Goal: Task Accomplishment & Management: Manage account settings

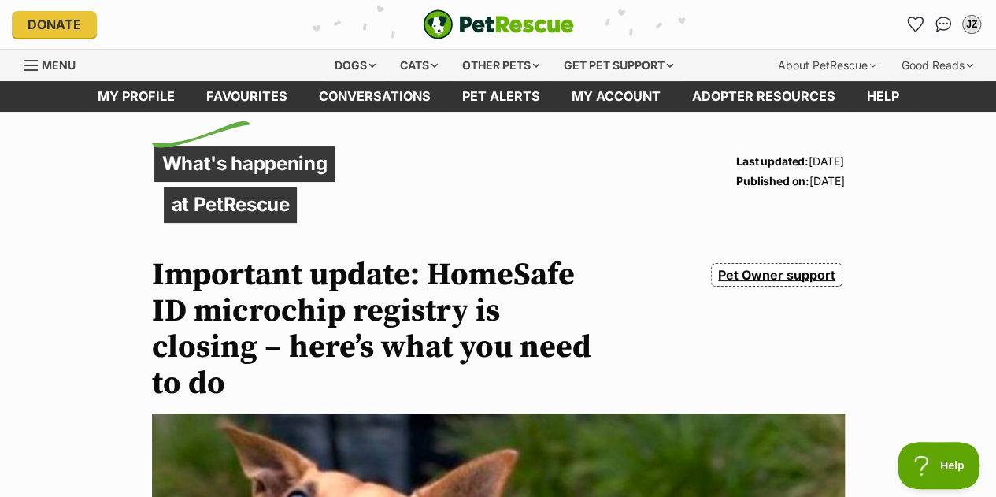
click at [232, 101] on link "Favourites" at bounding box center [246, 96] width 113 height 31
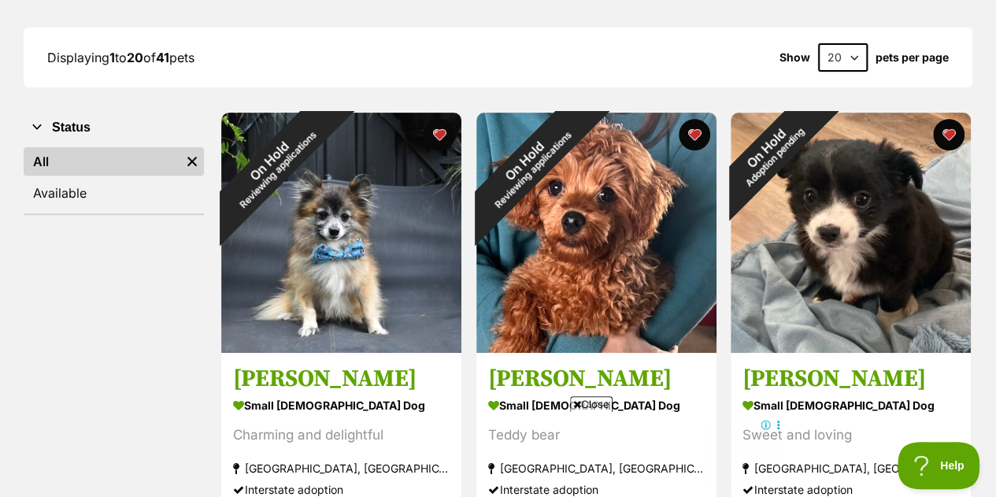
click at [433, 130] on button "favourite" at bounding box center [438, 134] width 31 height 31
click at [685, 122] on button "favourite" at bounding box center [693, 134] width 31 height 31
click at [445, 131] on button "favourite" at bounding box center [438, 134] width 31 height 31
click at [692, 134] on button "favourite" at bounding box center [693, 134] width 31 height 31
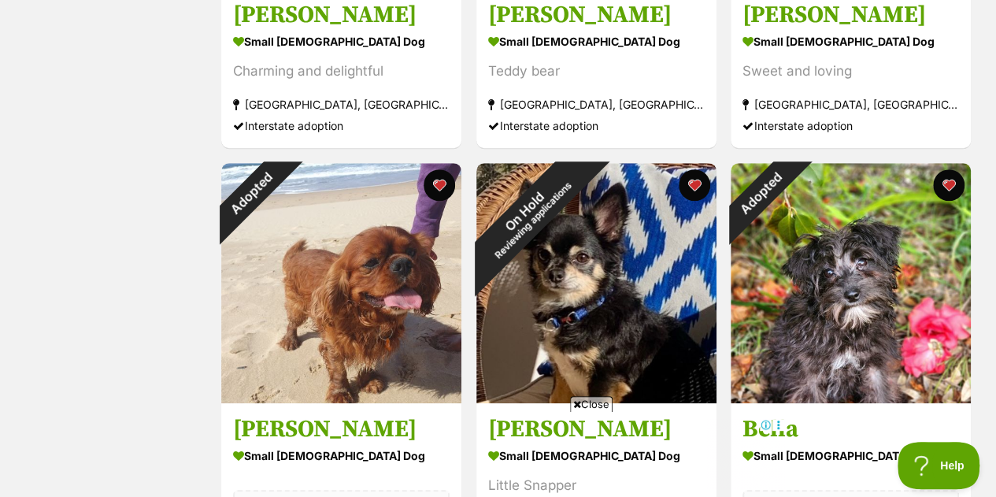
scroll to position [575, 0]
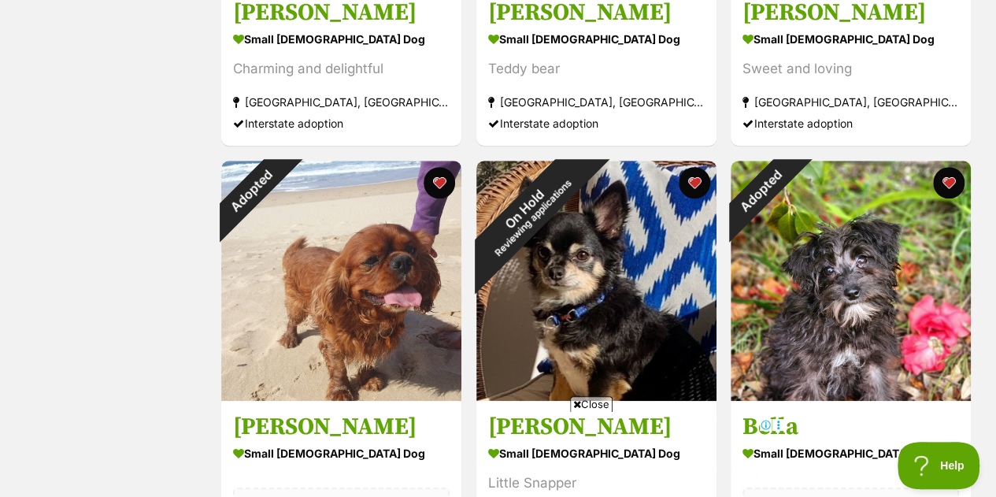
click at [445, 187] on button "favourite" at bounding box center [438, 182] width 31 height 31
click at [948, 179] on button "favourite" at bounding box center [948, 182] width 31 height 31
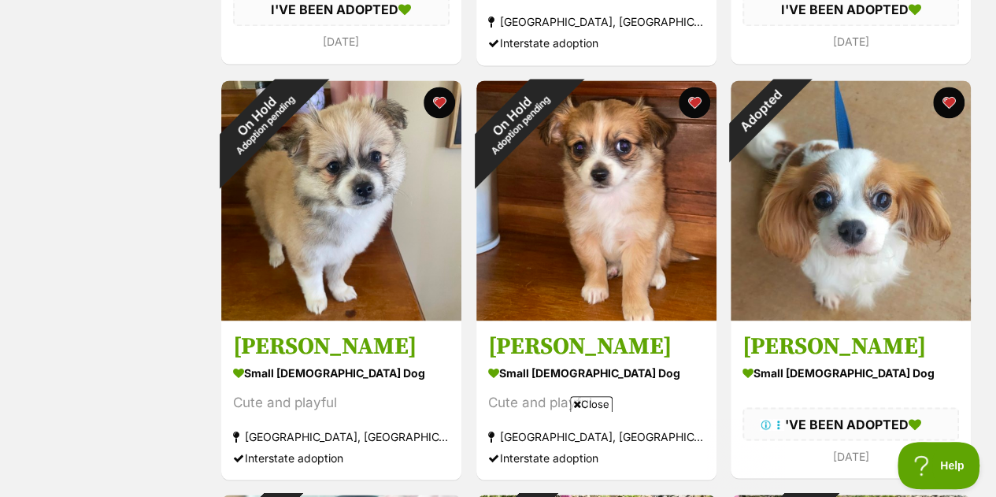
scroll to position [1070, 0]
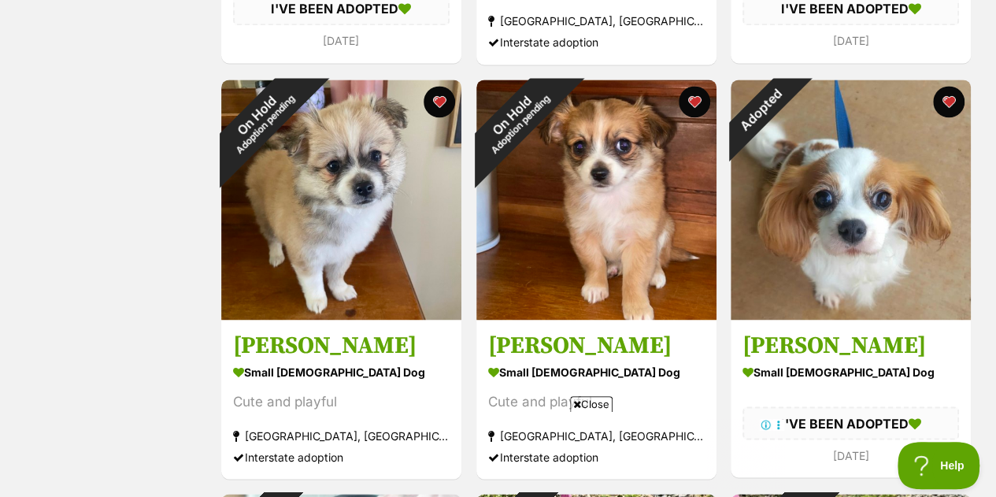
click at [943, 95] on button "favourite" at bounding box center [948, 101] width 31 height 31
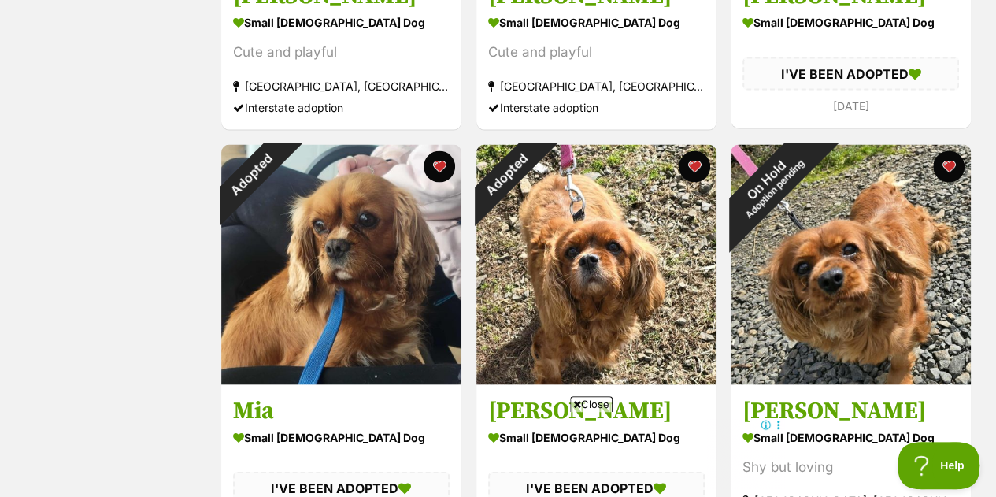
scroll to position [1425, 0]
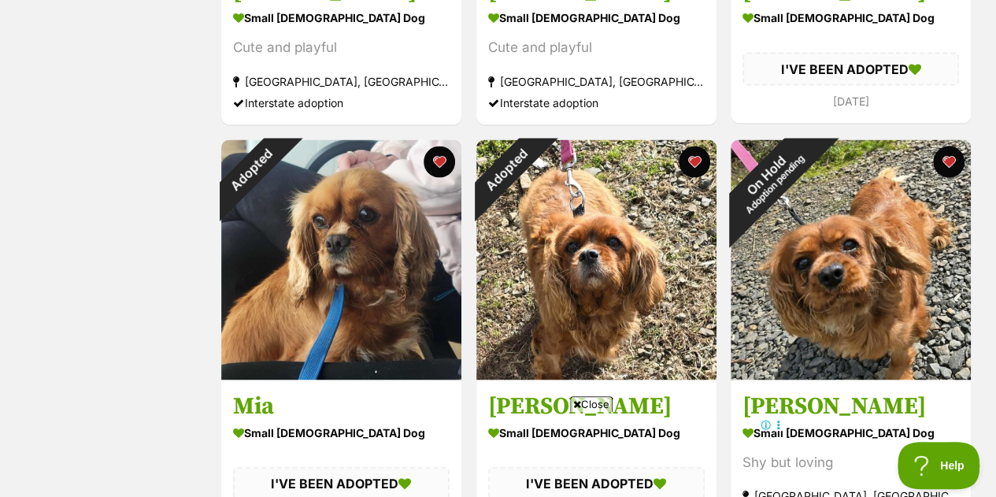
click at [438, 164] on button "favourite" at bounding box center [438, 161] width 31 height 31
click at [693, 157] on button "favourite" at bounding box center [693, 161] width 31 height 31
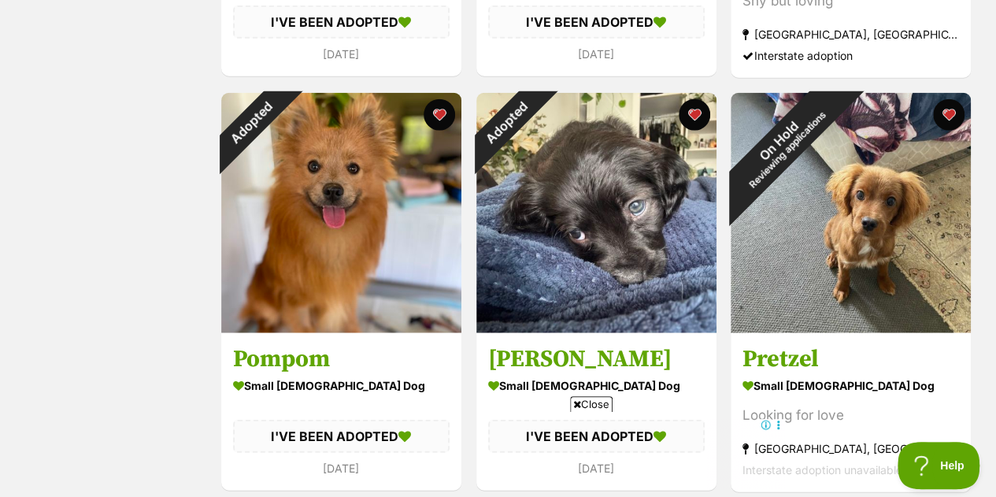
scroll to position [1909, 0]
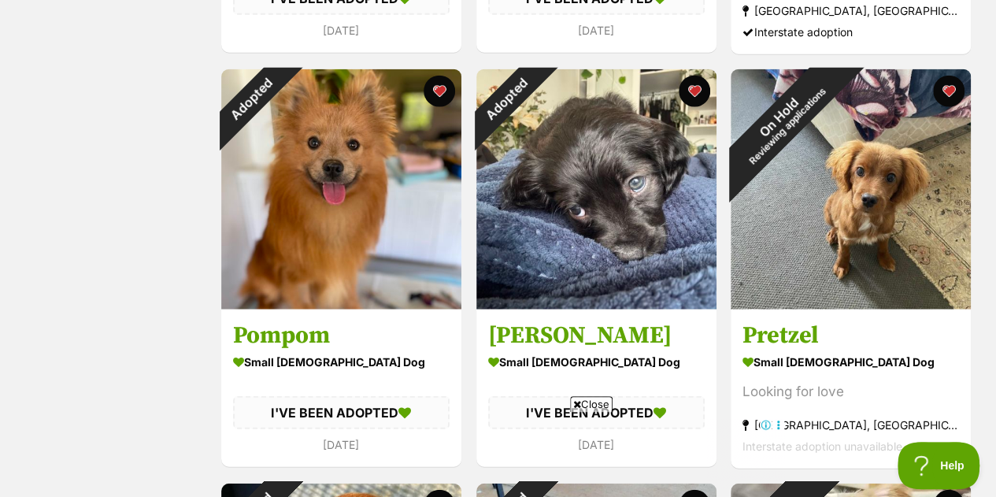
click at [438, 79] on button "favourite" at bounding box center [438, 91] width 31 height 31
click at [696, 76] on button "favourite" at bounding box center [693, 91] width 31 height 31
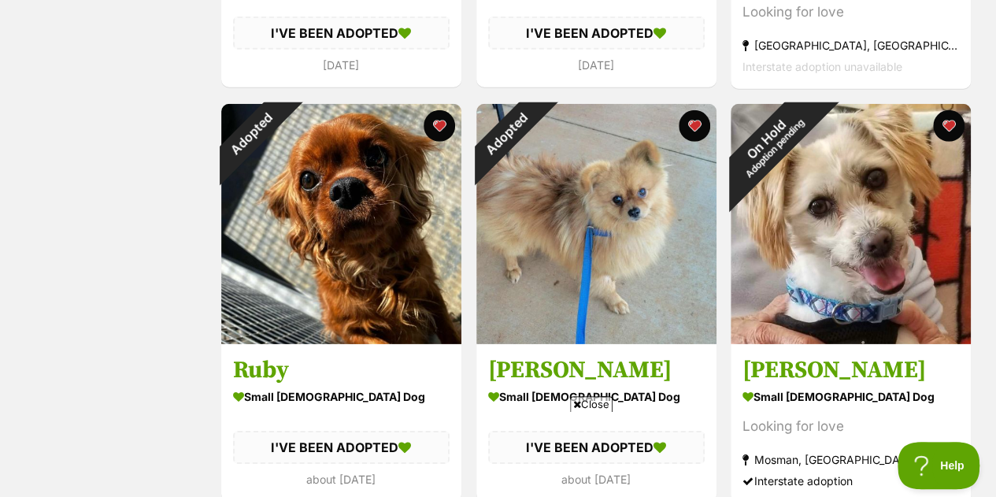
scroll to position [0, 0]
click at [439, 110] on button "favourite" at bounding box center [438, 125] width 31 height 31
click at [689, 116] on button "favourite" at bounding box center [693, 125] width 31 height 31
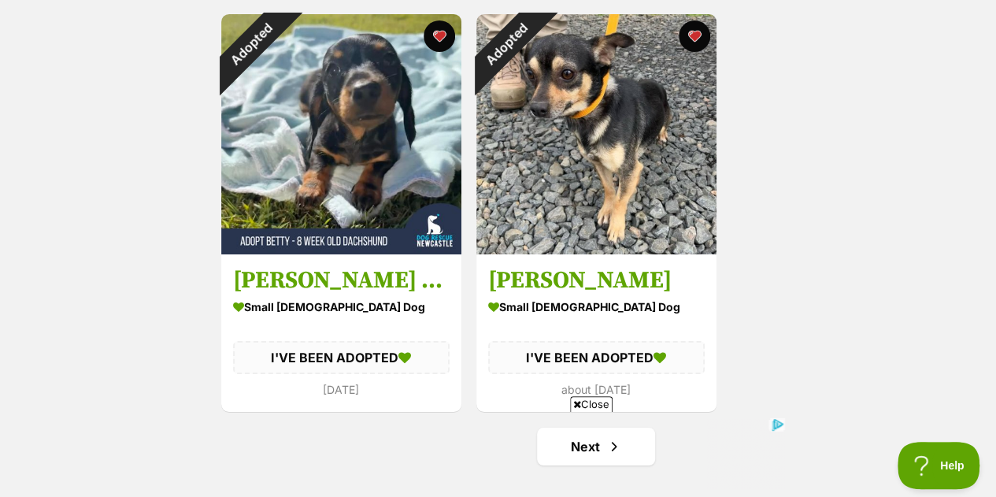
scroll to position [2790, 0]
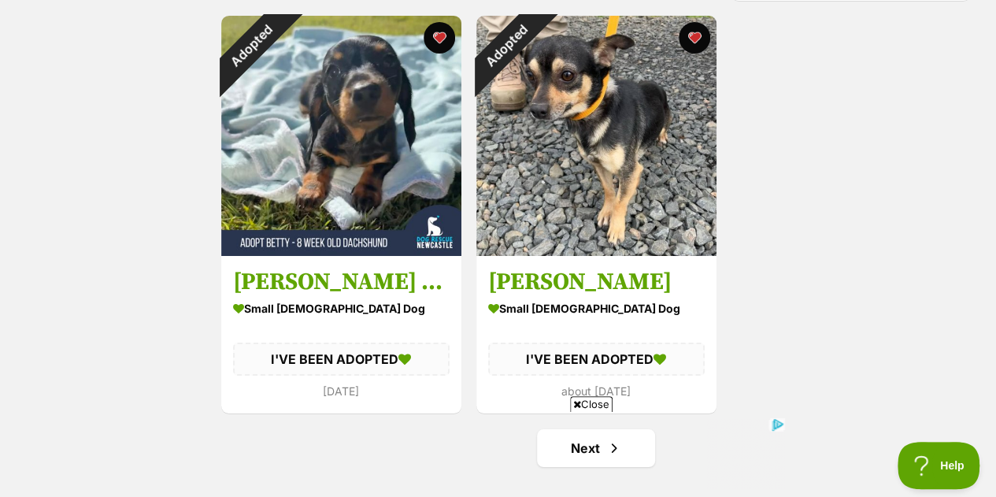
click at [441, 26] on button "favourite" at bounding box center [438, 37] width 31 height 31
click at [695, 28] on button "favourite" at bounding box center [693, 37] width 31 height 31
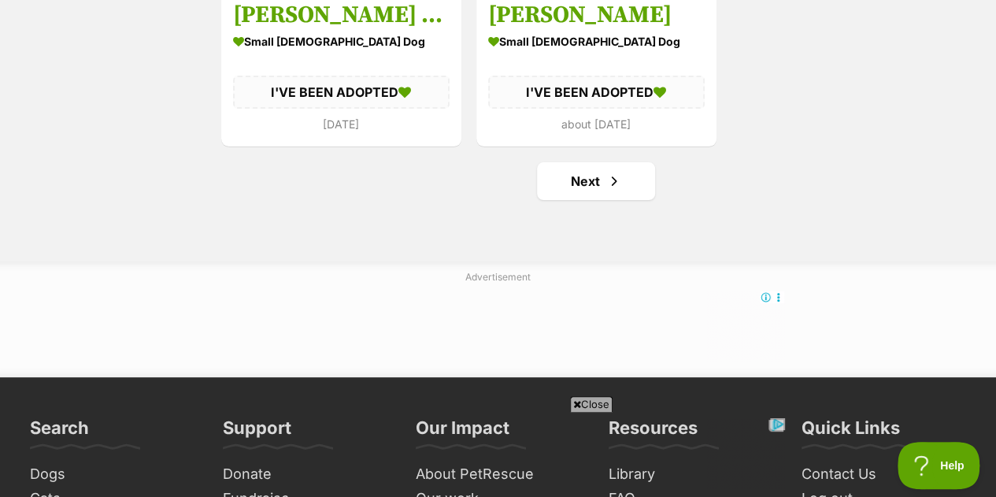
scroll to position [3075, 0]
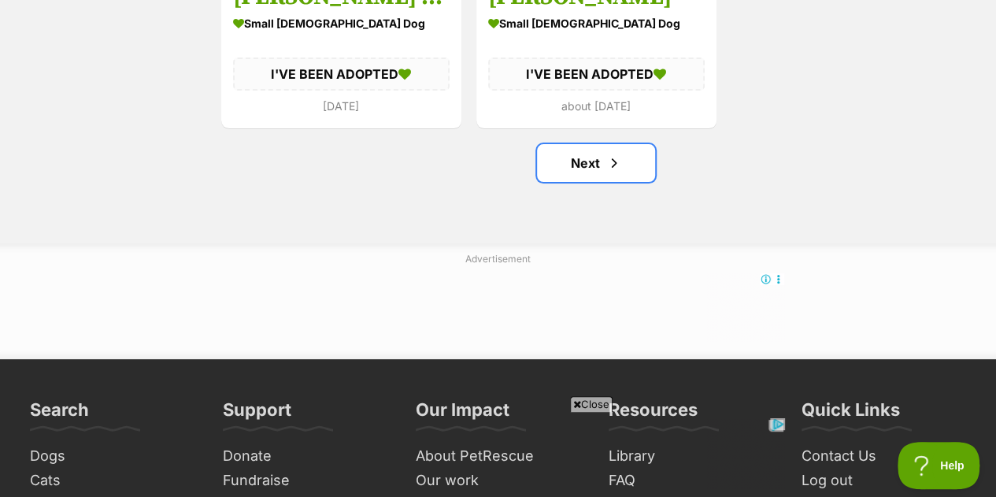
click at [585, 149] on link "Next" at bounding box center [596, 163] width 118 height 38
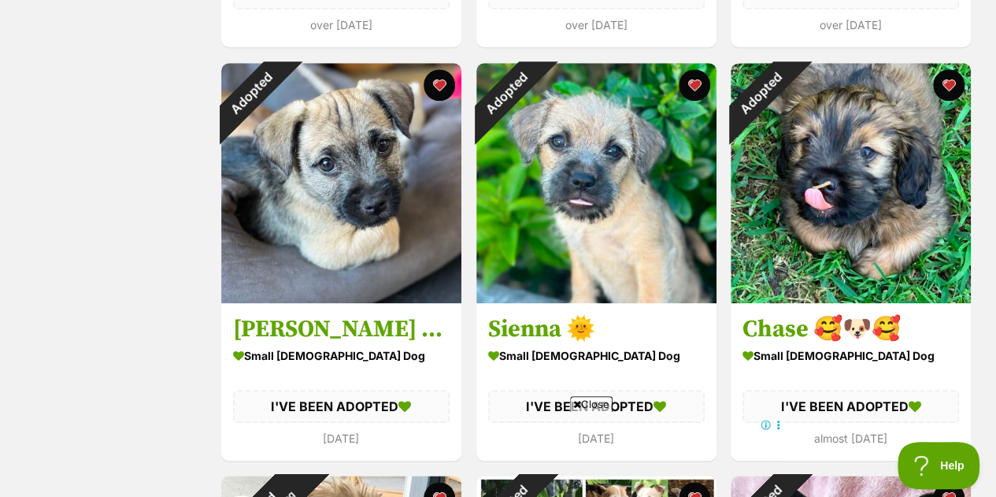
scroll to position [673, 0]
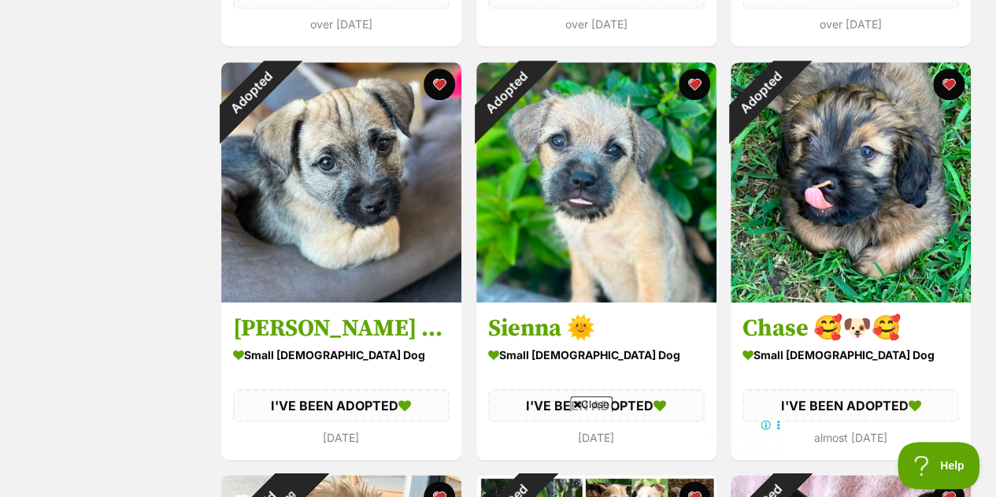
click at [442, 81] on button "favourite" at bounding box center [438, 83] width 31 height 31
click at [689, 81] on button "favourite" at bounding box center [693, 83] width 31 height 31
click at [943, 74] on button "favourite" at bounding box center [948, 83] width 31 height 31
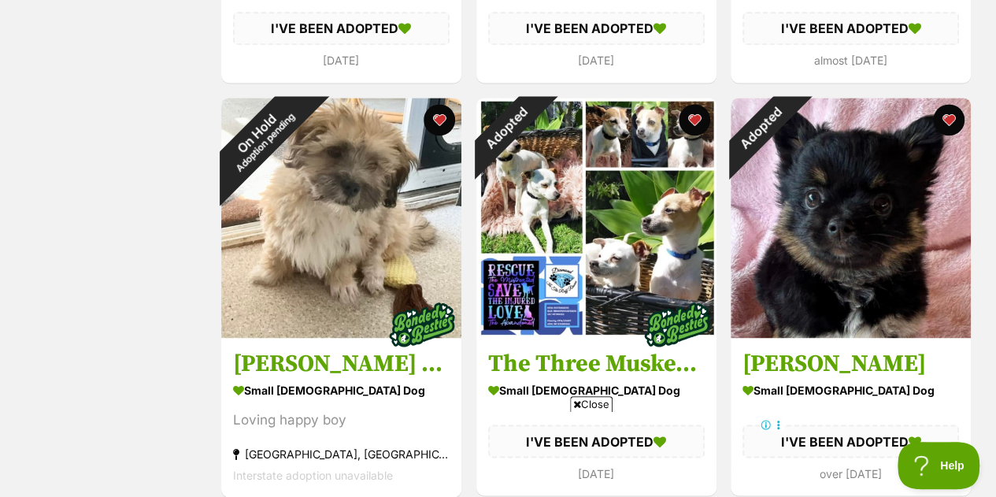
scroll to position [1051, 0]
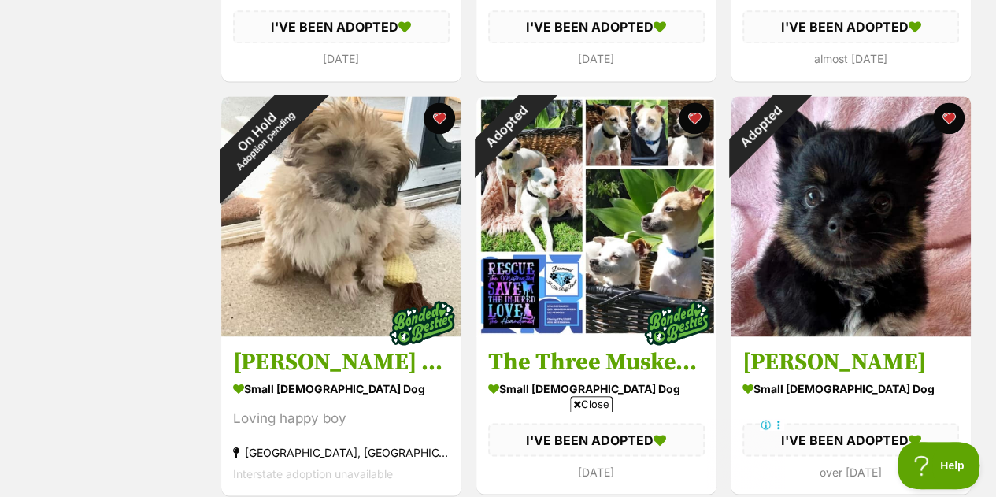
click at [692, 109] on button "favourite" at bounding box center [693, 117] width 31 height 31
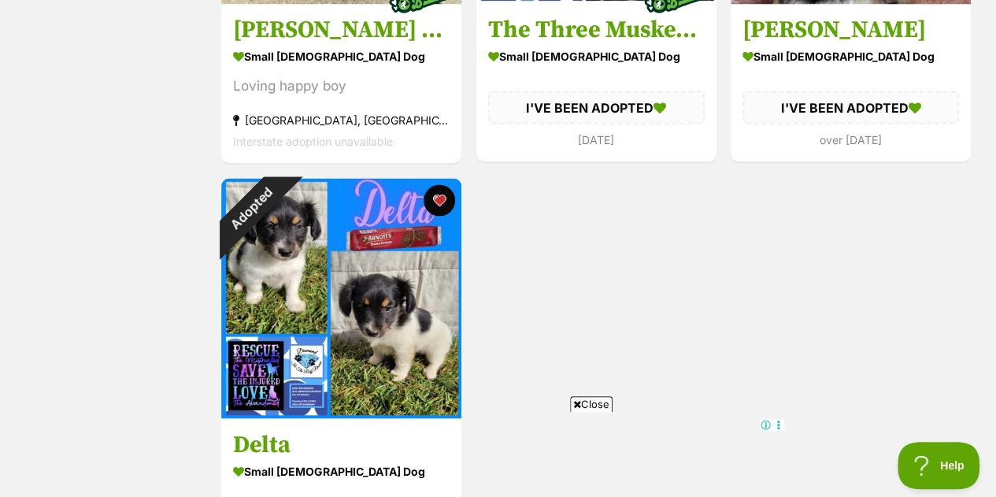
scroll to position [1385, 0]
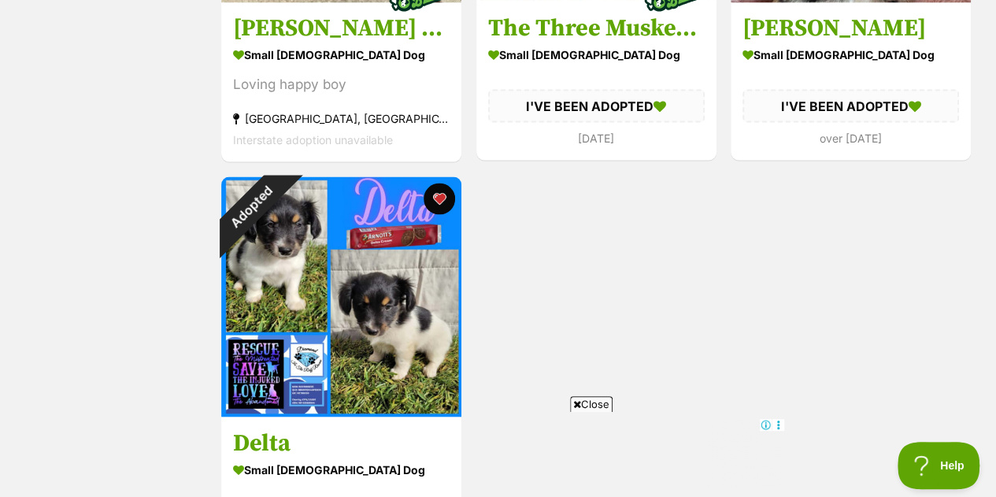
click at [449, 194] on button "favourite" at bounding box center [438, 198] width 31 height 31
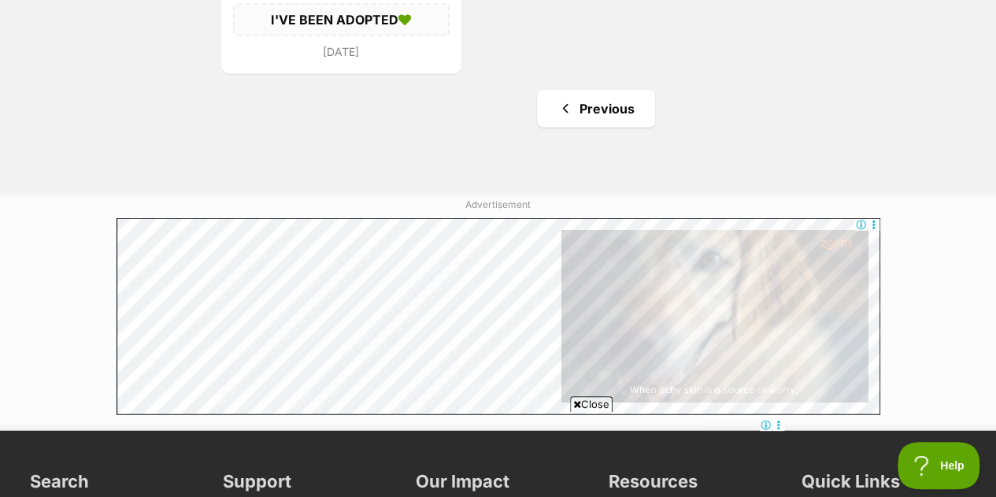
scroll to position [1898, 0]
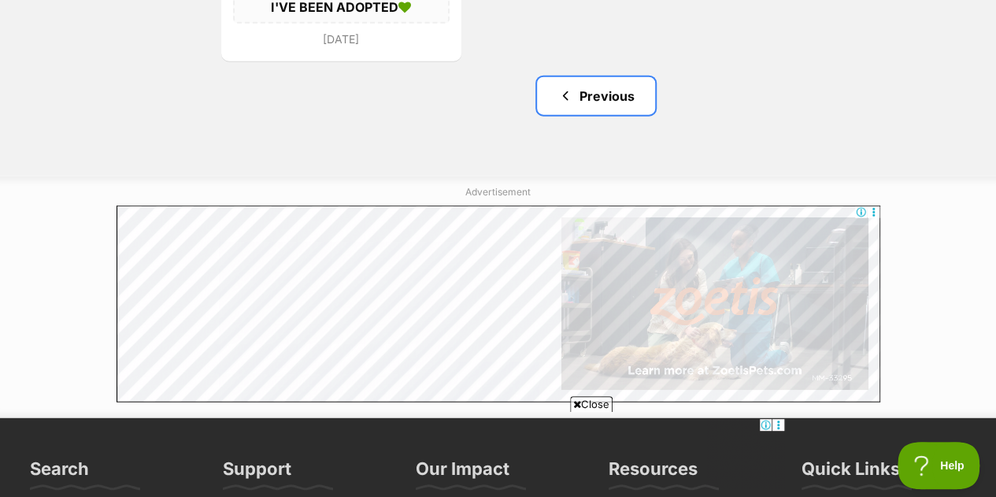
click at [595, 106] on link "Previous" at bounding box center [596, 96] width 118 height 38
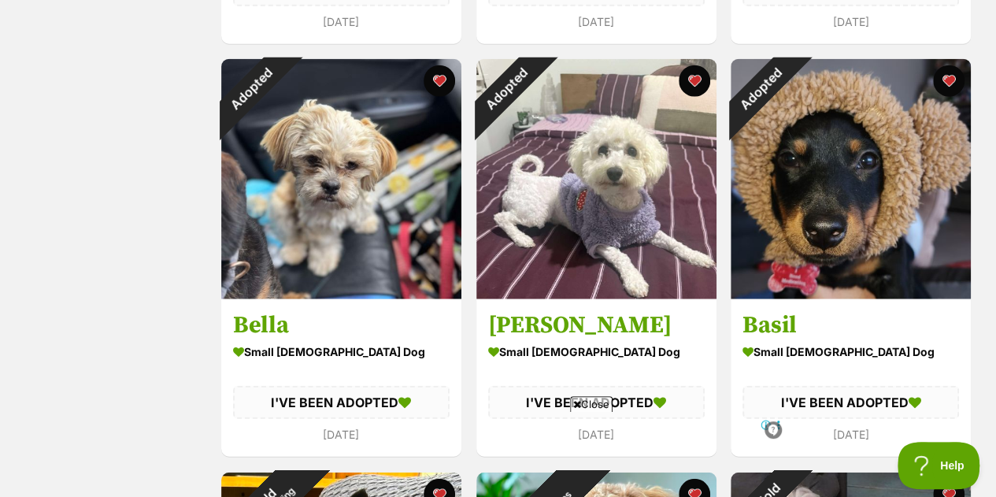
scroll to position [1916, 0]
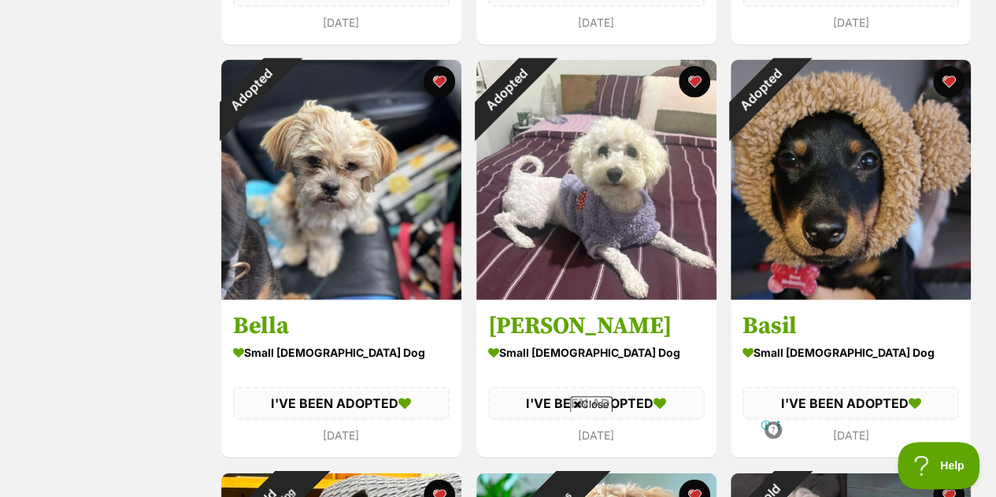
click at [694, 78] on button "favourite" at bounding box center [693, 81] width 31 height 31
click at [944, 81] on button "favourite" at bounding box center [948, 81] width 31 height 31
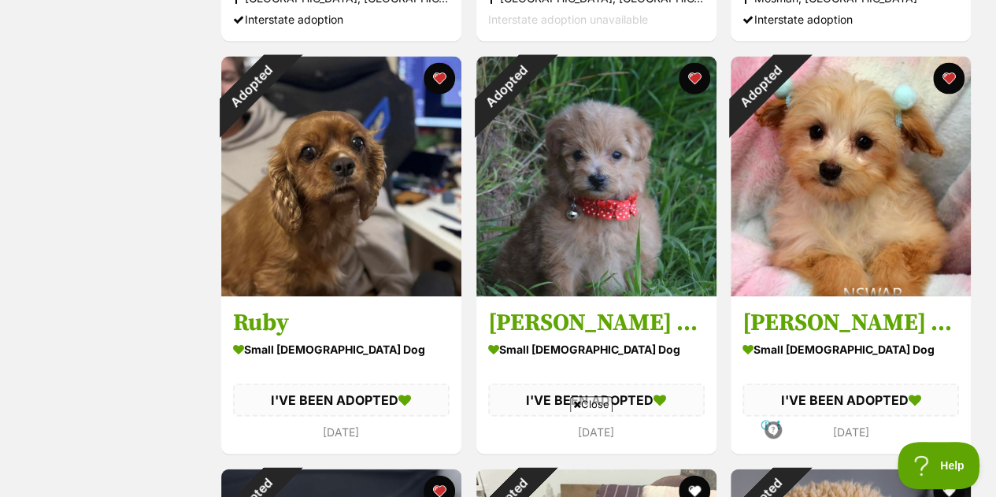
scroll to position [1506, 0]
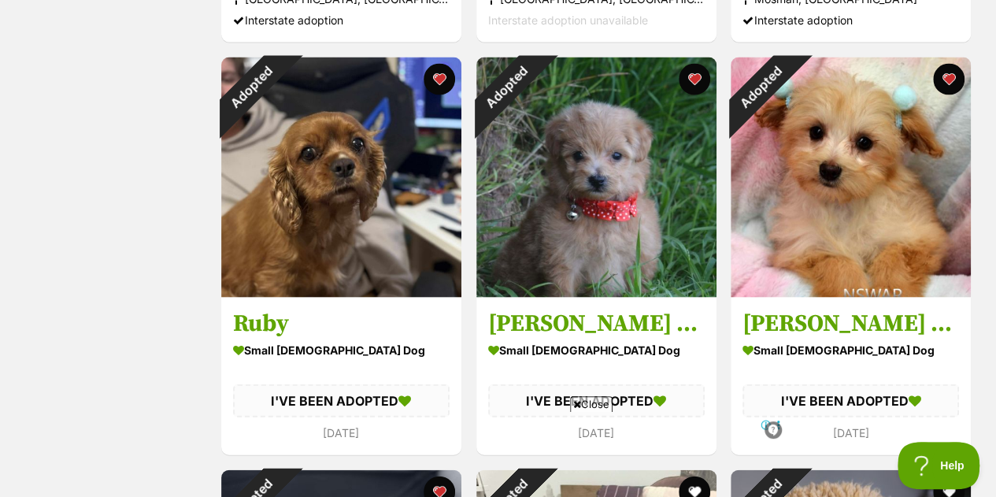
click at [445, 72] on button "favourite" at bounding box center [438, 79] width 31 height 31
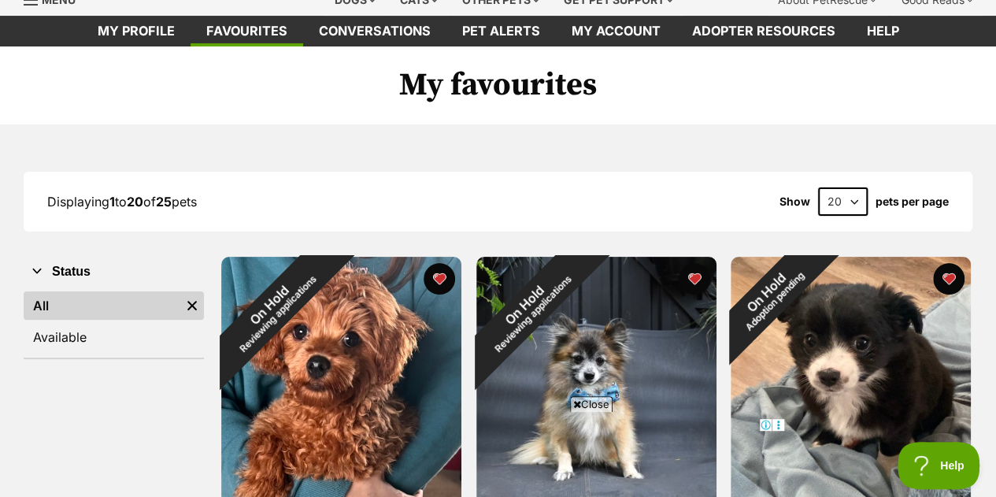
scroll to position [54, 0]
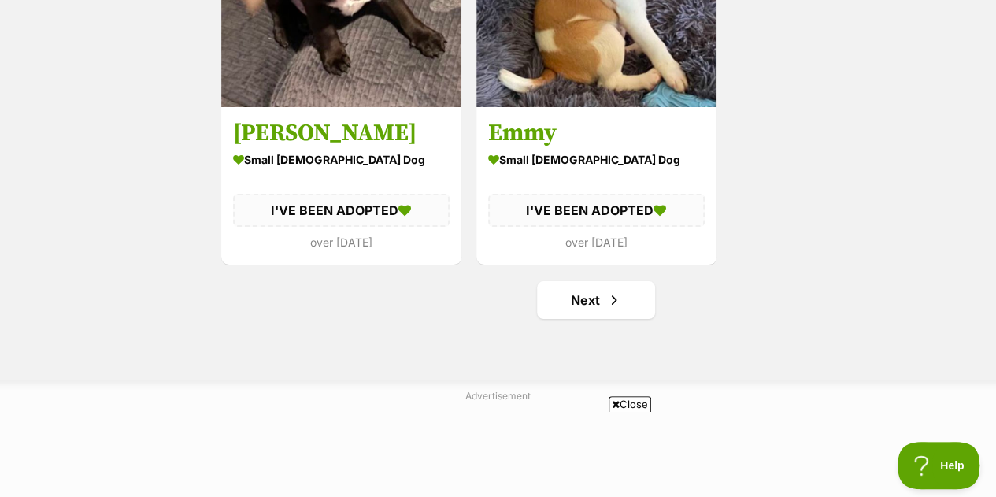
scroll to position [2935, 0]
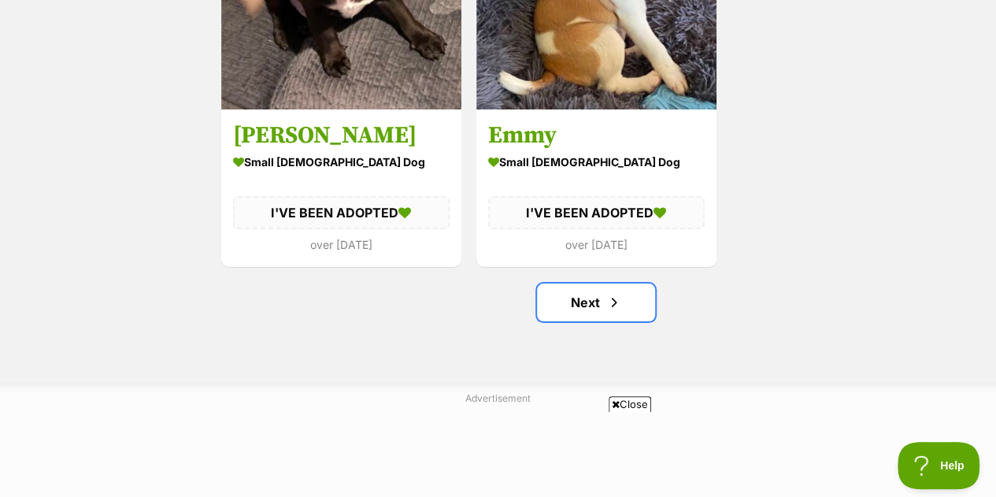
click at [617, 294] on span "Next page" at bounding box center [614, 302] width 16 height 19
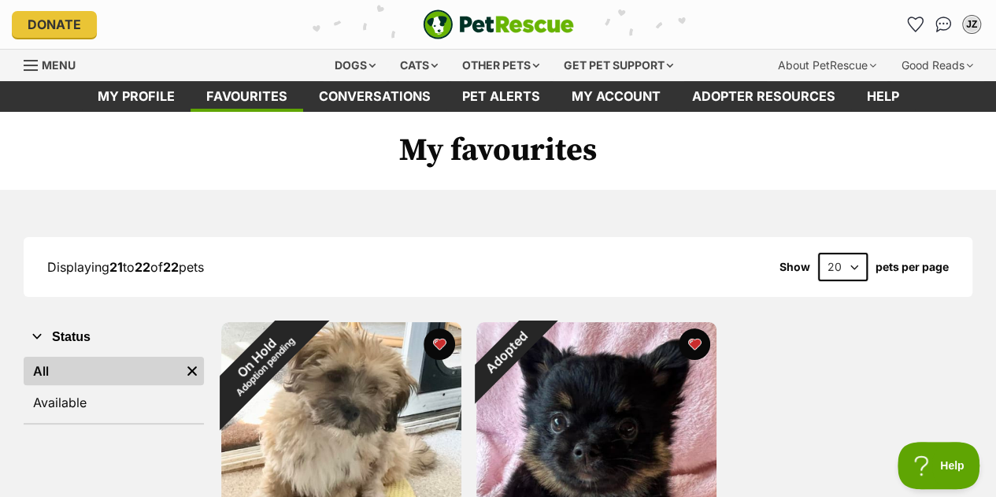
click at [485, 86] on link "Pet alerts" at bounding box center [500, 96] width 109 height 31
